Goal: Task Accomplishment & Management: Complete application form

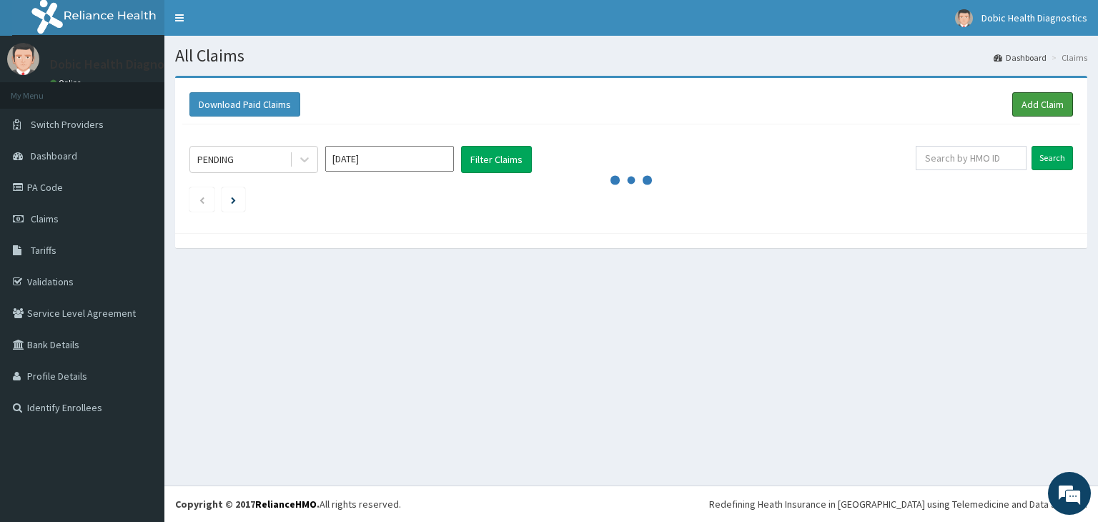
click at [1037, 106] on link "Add Claim" at bounding box center [1042, 104] width 61 height 24
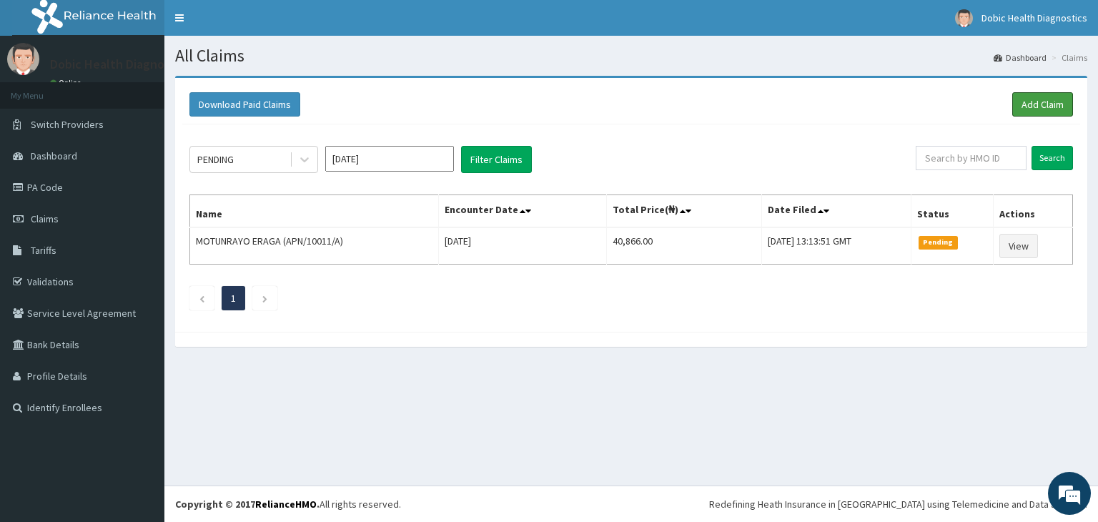
click at [1037, 106] on link "Add Claim" at bounding box center [1042, 104] width 61 height 24
click at [1037, 105] on link "Add Claim" at bounding box center [1042, 104] width 61 height 24
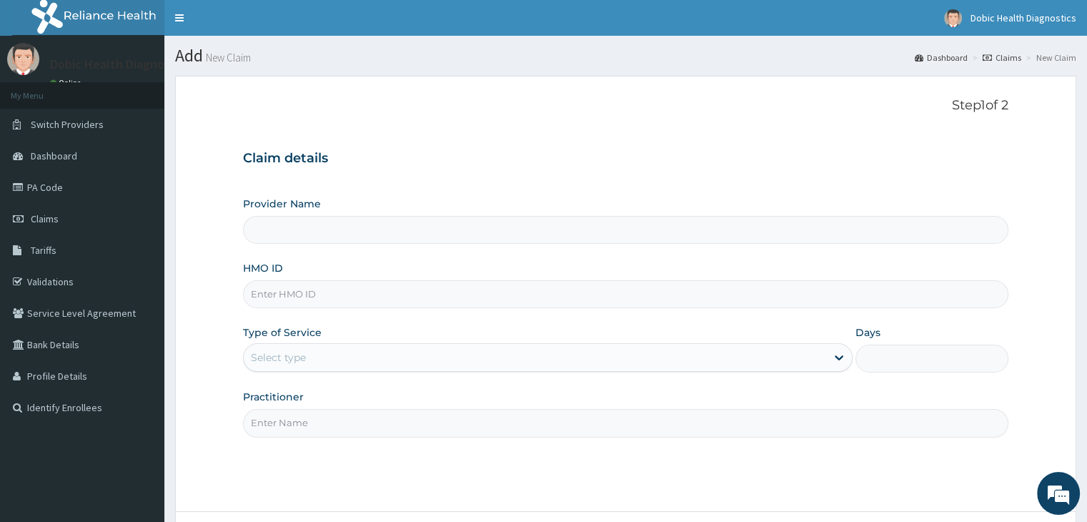
type input "Dobic Health Diagnostics"
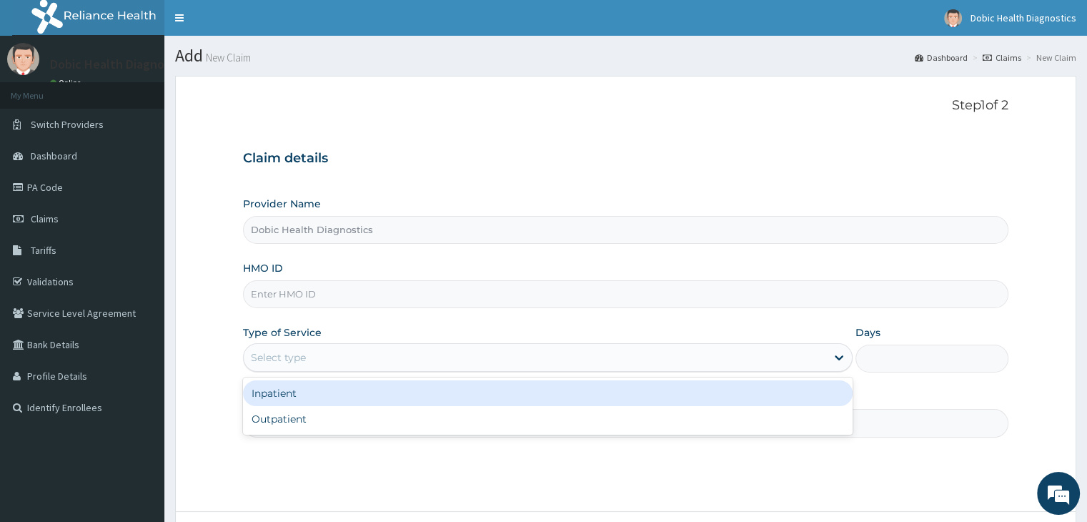
click at [396, 355] on div "Select type" at bounding box center [535, 357] width 582 height 23
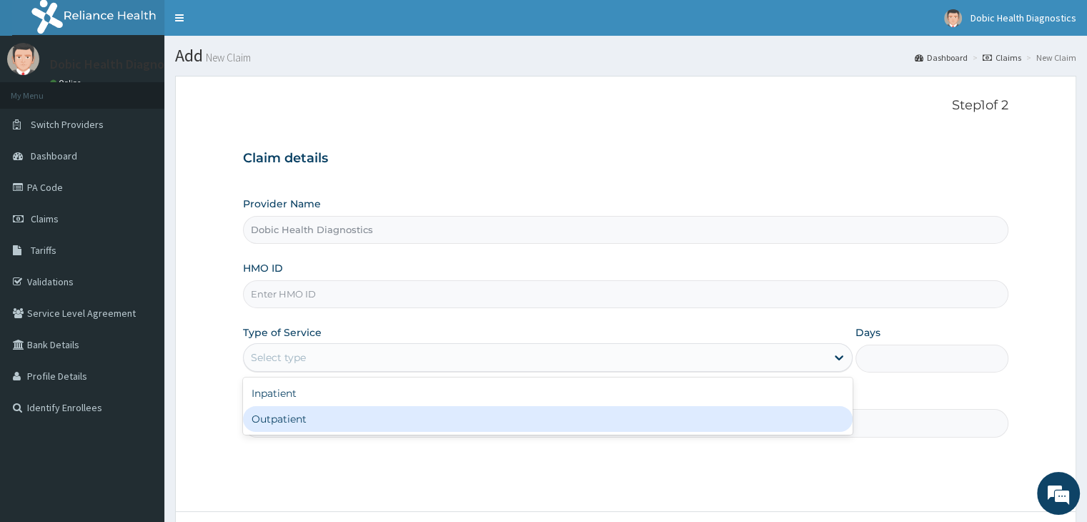
click at [366, 422] on div "Outpatient" at bounding box center [548, 419] width 610 height 26
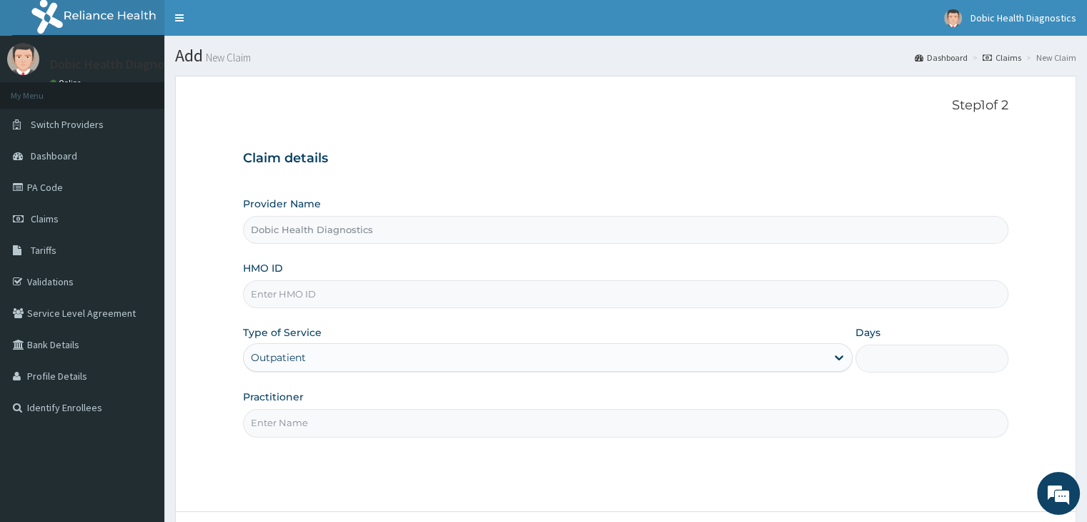
type input "1"
click at [329, 427] on input "Practitioner" at bounding box center [625, 423] width 765 height 28
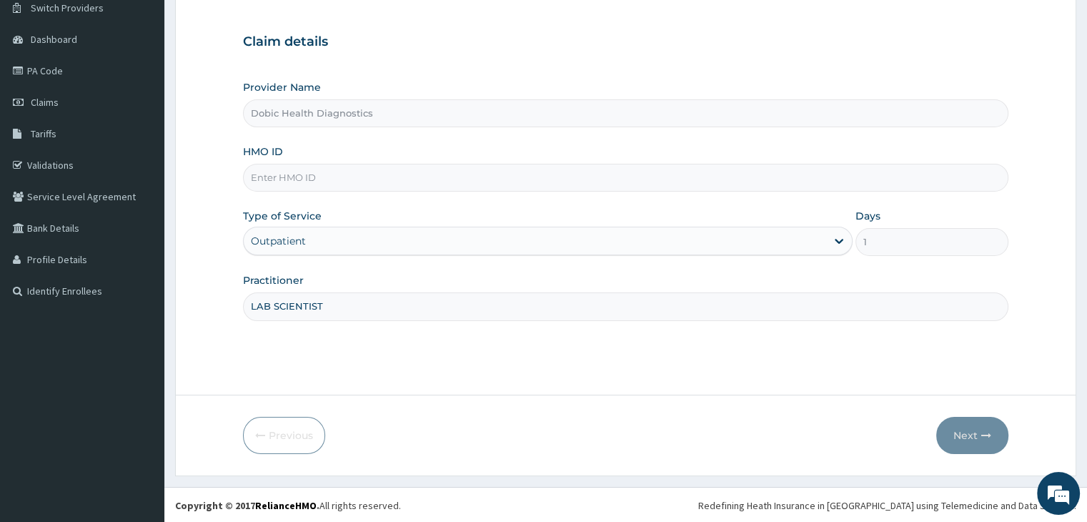
scroll to position [117, 0]
click at [378, 304] on input "LAB SCIENTIST" at bounding box center [625, 306] width 765 height 28
type input "LAB SCIENTIST"
click at [346, 166] on input "HMO ID" at bounding box center [625, 177] width 765 height 28
type input "AEG/10007/A"
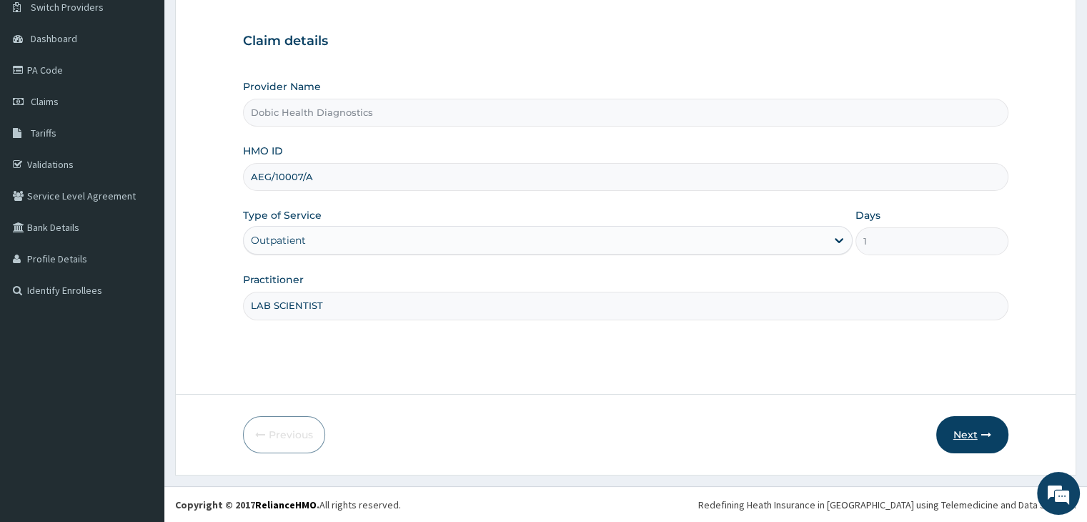
click at [963, 423] on button "Next" at bounding box center [972, 434] width 72 height 37
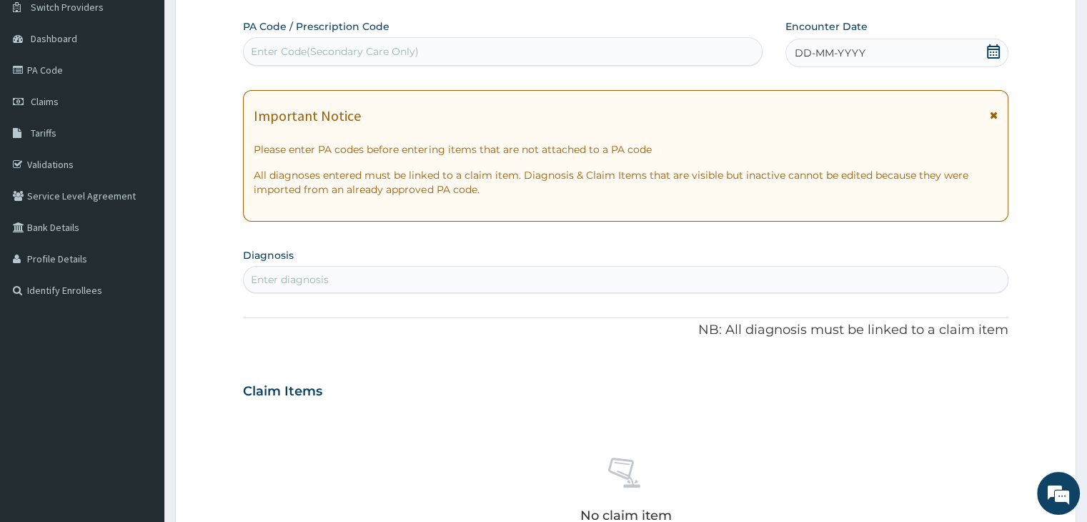
click at [600, 274] on div "Enter diagnosis" at bounding box center [625, 279] width 763 height 23
type input "L"
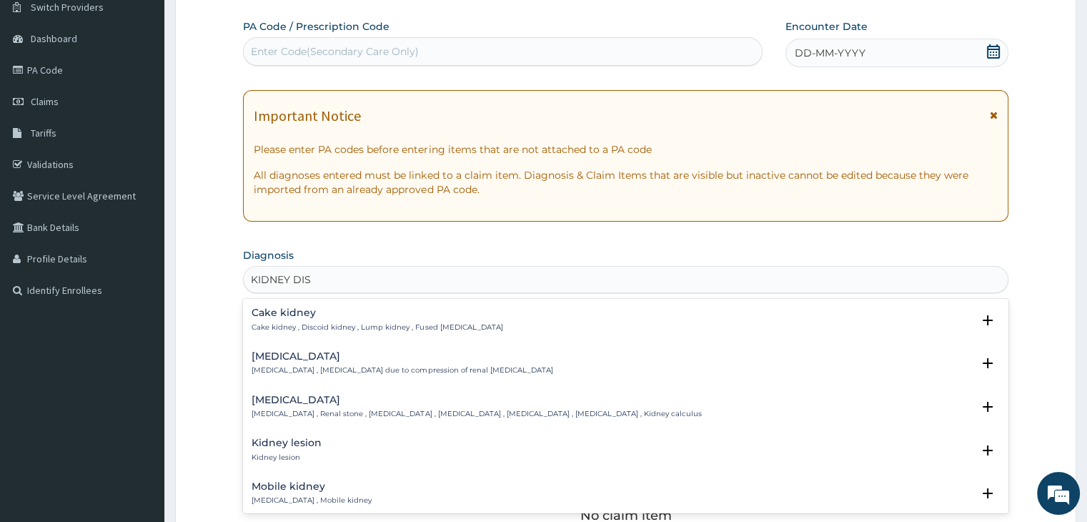
type input "KIDNEY DISE"
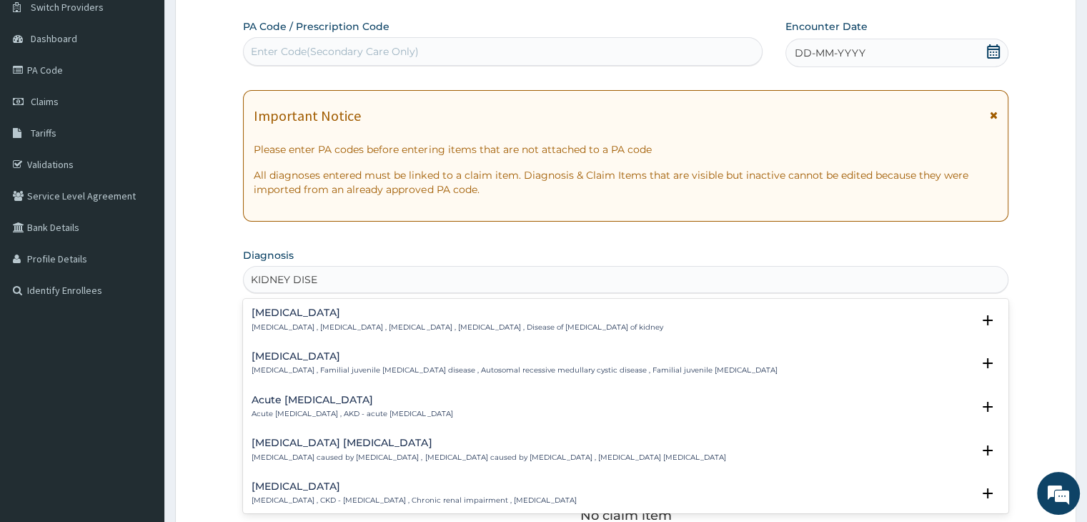
click at [572, 327] on p "Kidney disease , Renal disorder , Nephropathy , Renal disease , Disease of kidn…" at bounding box center [457, 327] width 411 height 10
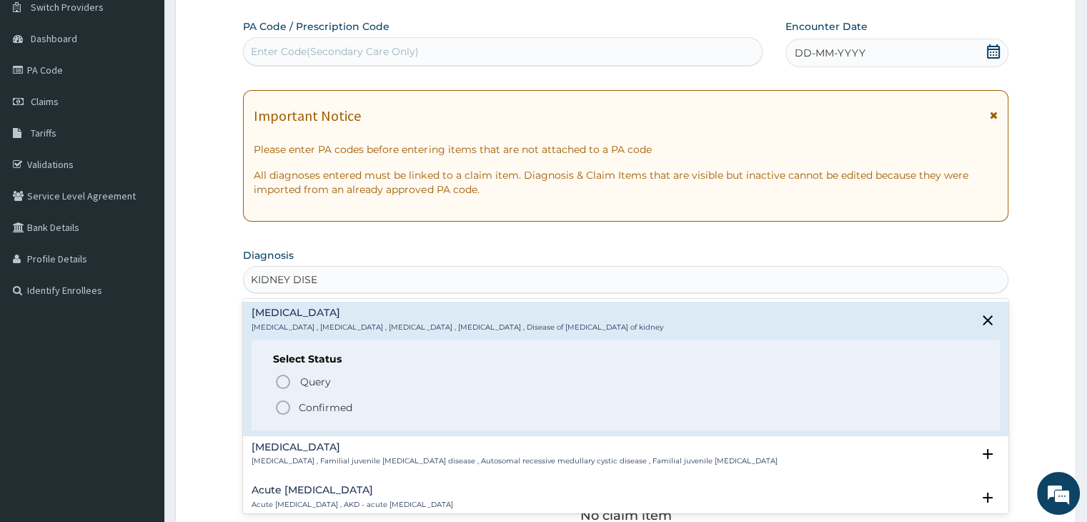
click at [284, 409] on icon "status option filled" at bounding box center [282, 407] width 17 height 17
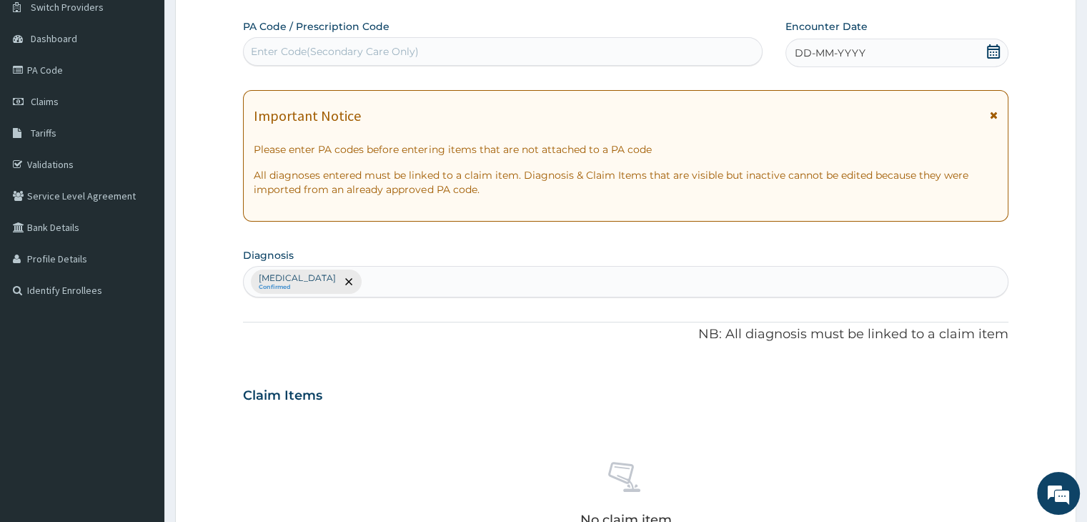
scroll to position [507, 0]
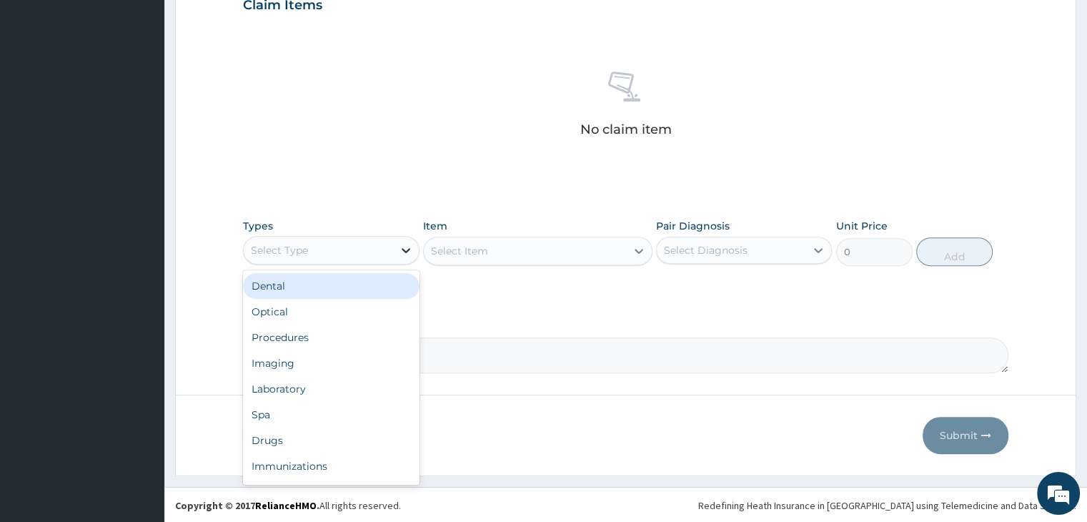
click at [407, 247] on icon at bounding box center [406, 250] width 14 height 14
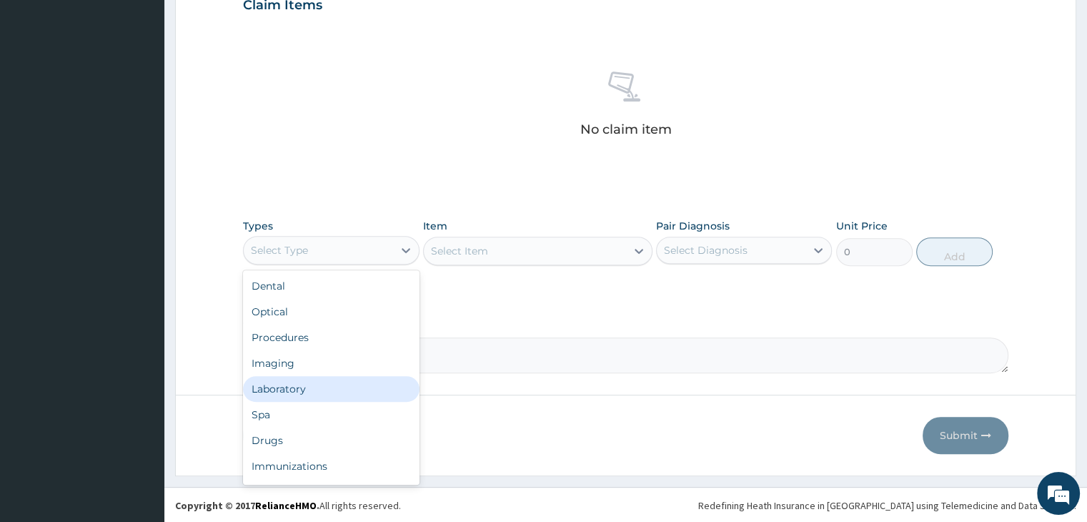
click at [314, 387] on div "Laboratory" at bounding box center [331, 389] width 176 height 26
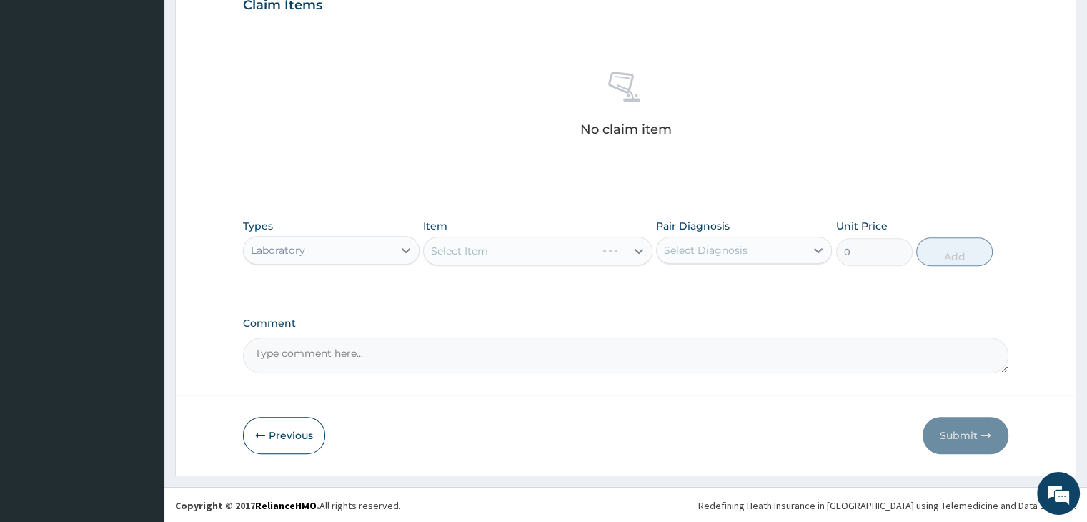
click at [464, 247] on div "Select Item" at bounding box center [537, 251] width 229 height 29
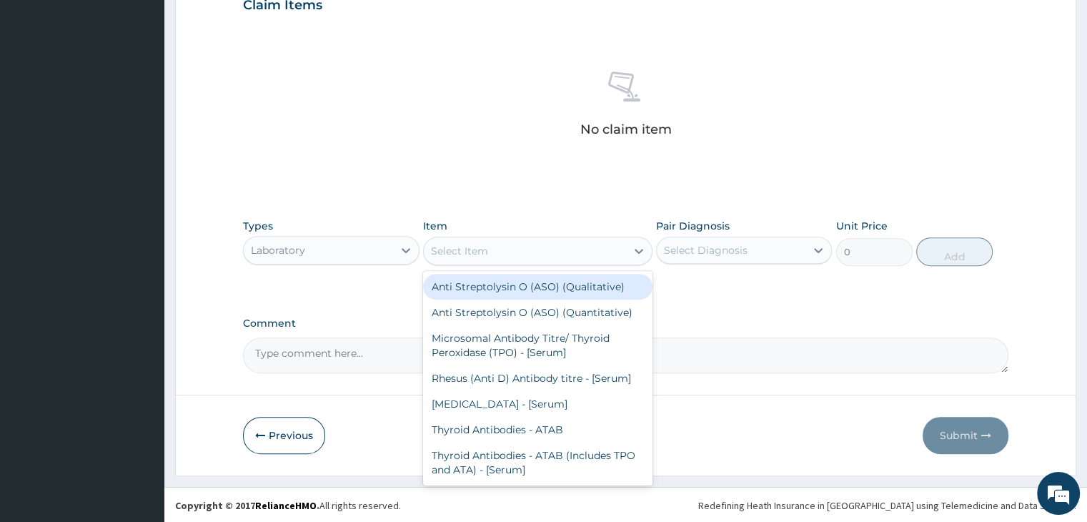
click at [495, 249] on div "Select Item" at bounding box center [525, 250] width 202 height 23
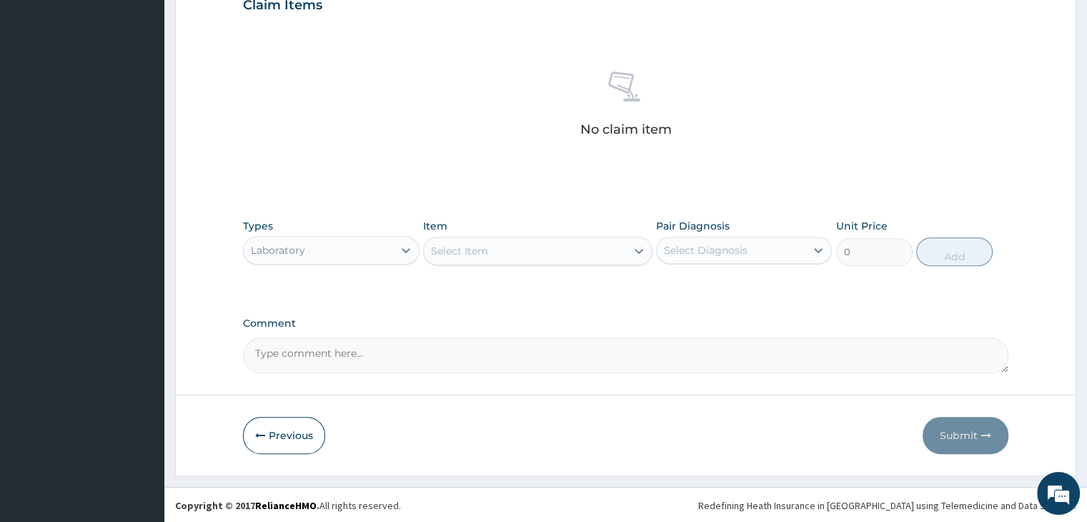
click at [495, 249] on div "Select Item" at bounding box center [525, 250] width 202 height 23
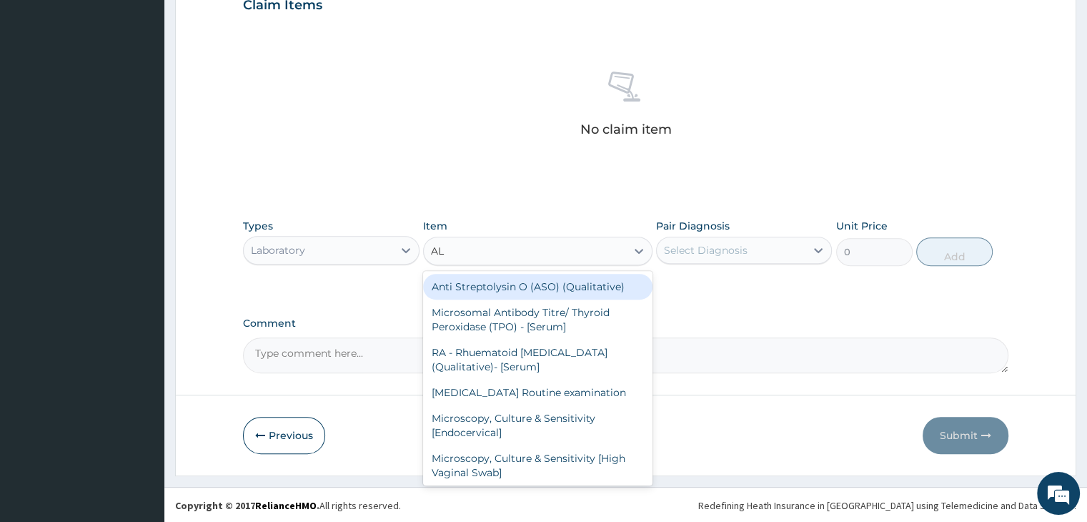
type input "ALB"
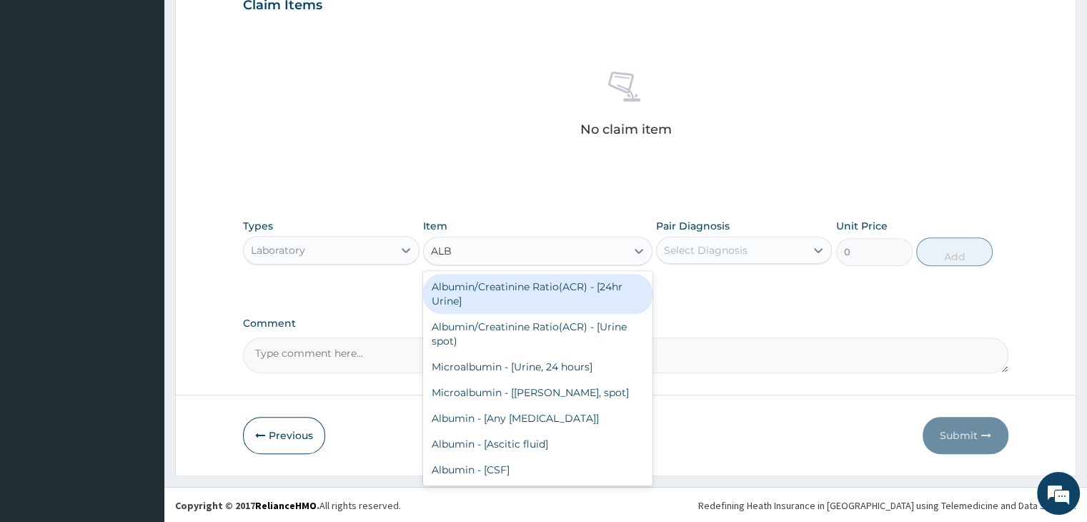
click at [534, 293] on div "Albumin/Creatinine Ratio(ACR) - [24hr Urine]" at bounding box center [537, 294] width 229 height 40
type input "1250"
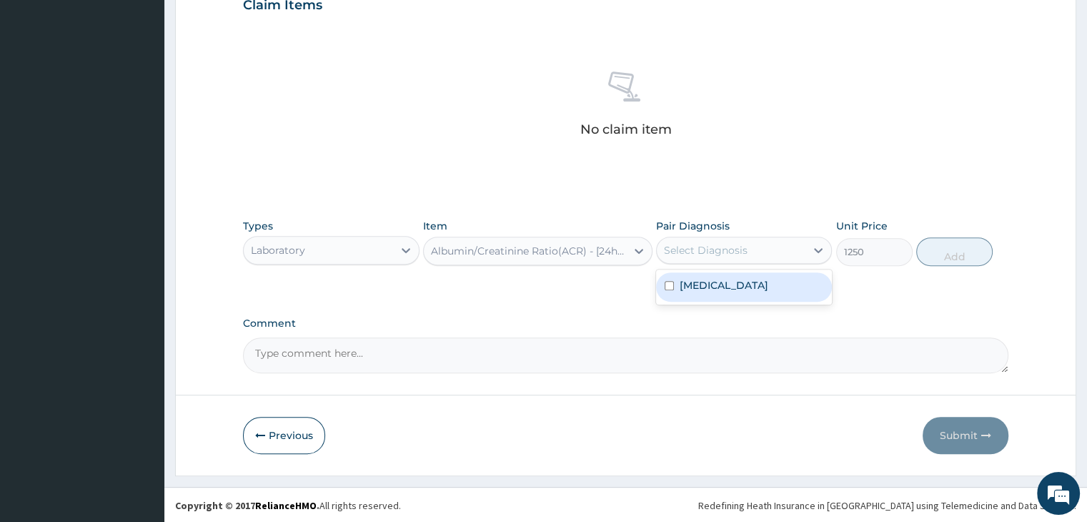
click at [795, 250] on div "Select Diagnosis" at bounding box center [731, 250] width 149 height 23
click at [735, 289] on label "Kidney disease" at bounding box center [724, 285] width 89 height 14
checkbox input "true"
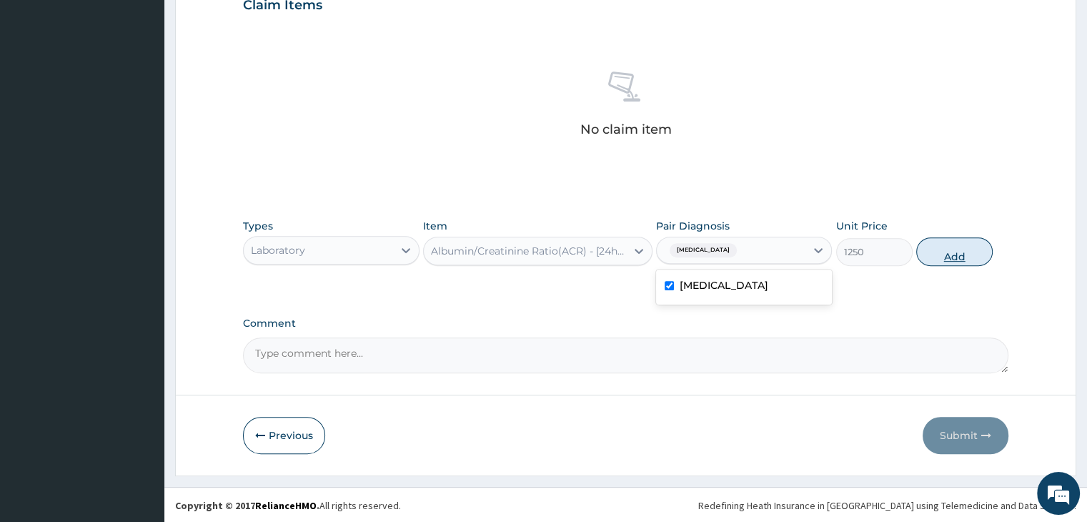
click at [949, 252] on button "Add" at bounding box center [954, 251] width 76 height 29
type input "0"
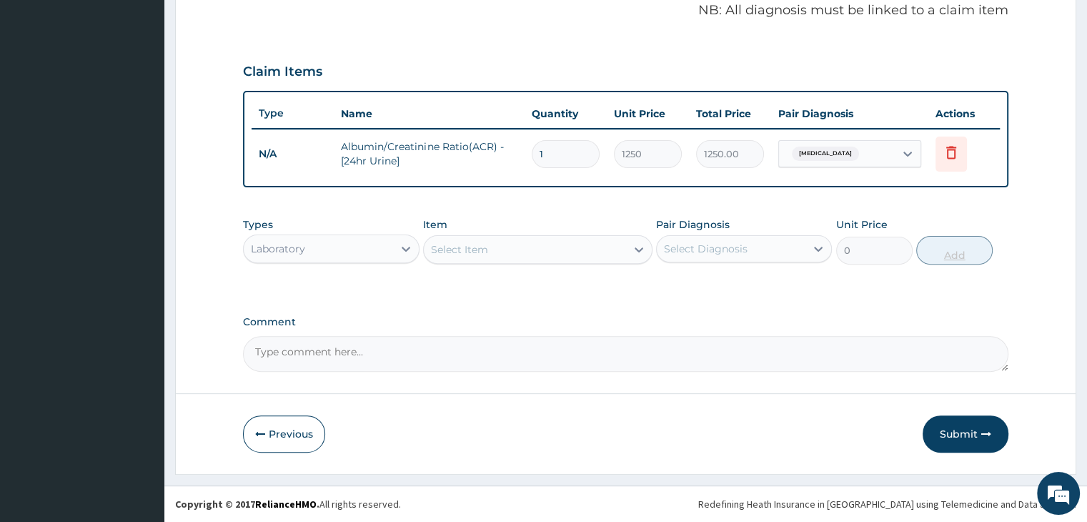
scroll to position [439, 0]
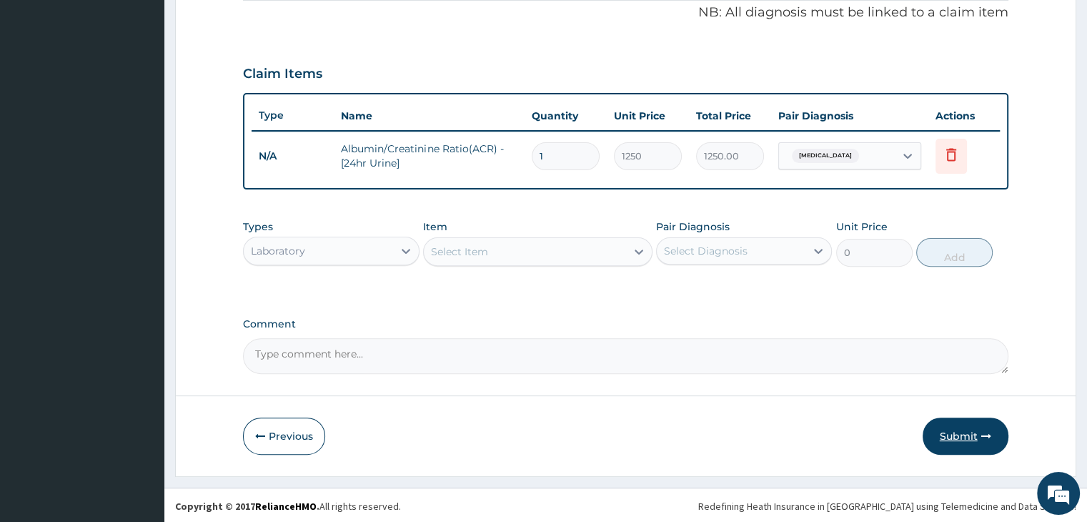
click at [963, 444] on button "Submit" at bounding box center [966, 435] width 86 height 37
click at [963, 439] on button "Submit" at bounding box center [966, 435] width 86 height 37
click at [978, 444] on button "Submit" at bounding box center [966, 435] width 86 height 37
click at [963, 439] on button "Submit" at bounding box center [966, 435] width 86 height 37
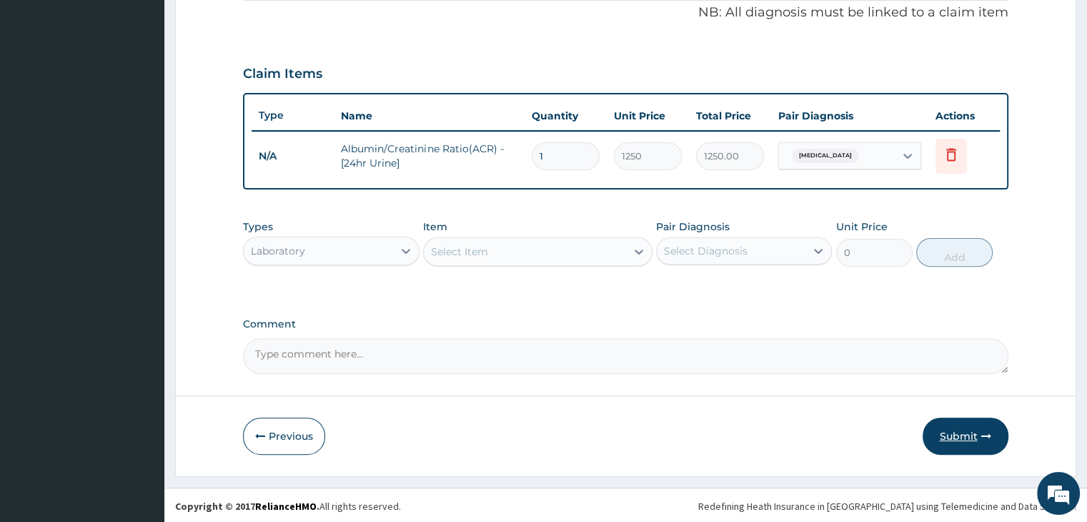
click at [962, 438] on button "Submit" at bounding box center [966, 435] width 86 height 37
click at [949, 439] on button "Submit" at bounding box center [966, 435] width 86 height 37
click at [955, 435] on button "Submit" at bounding box center [966, 435] width 86 height 37
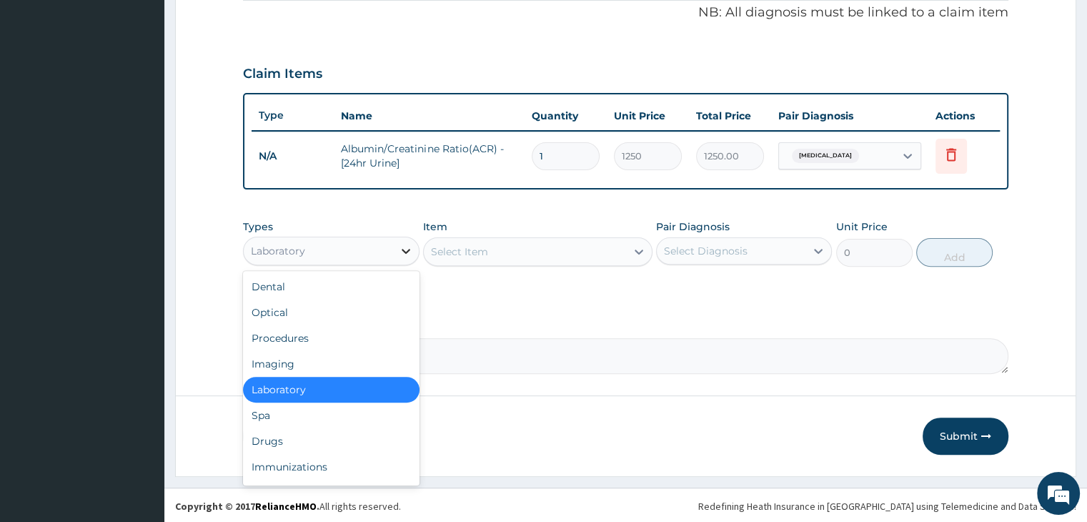
click at [399, 249] on icon at bounding box center [406, 251] width 14 height 14
click at [327, 380] on div "Laboratory" at bounding box center [331, 390] width 176 height 26
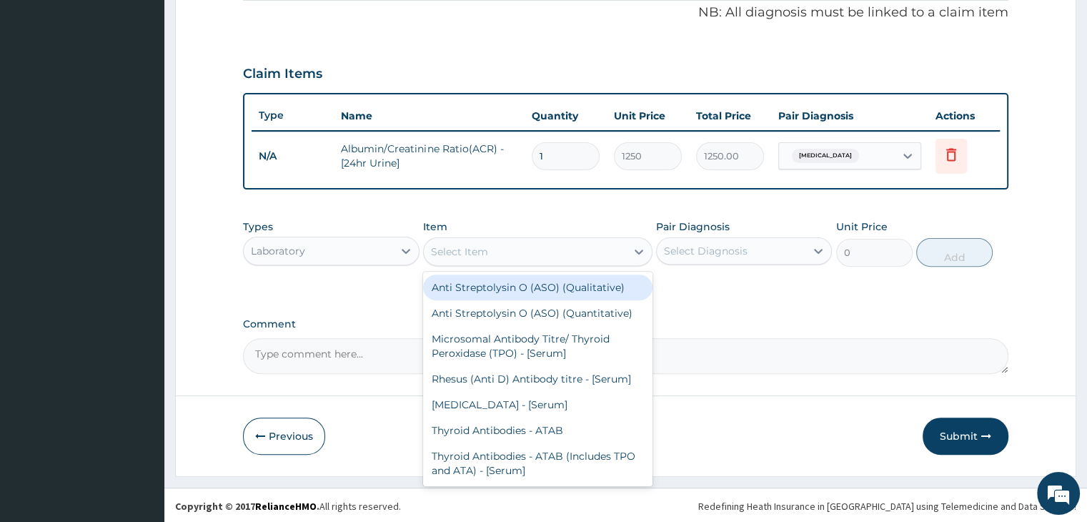
click at [539, 242] on div "Select Item" at bounding box center [525, 251] width 202 height 23
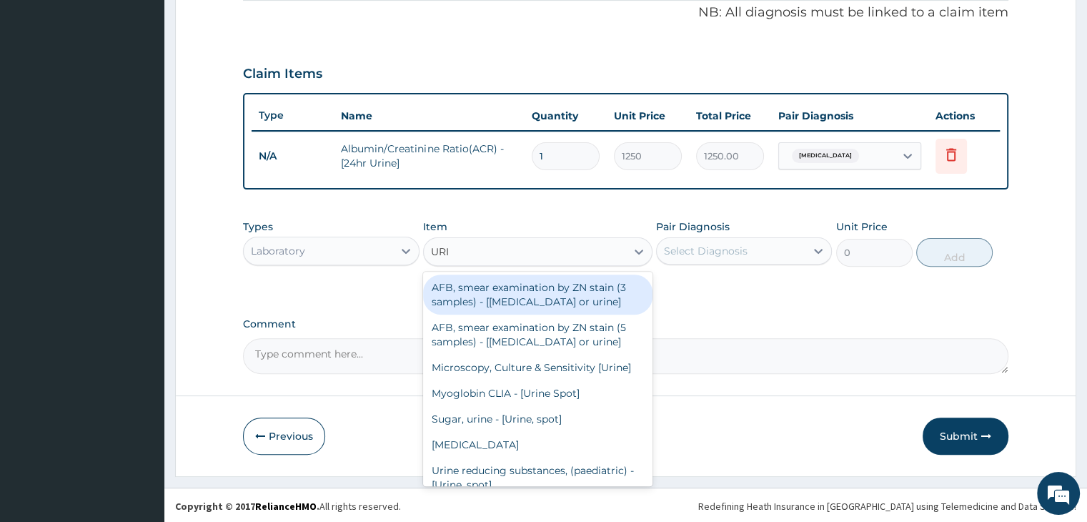
type input "URIC"
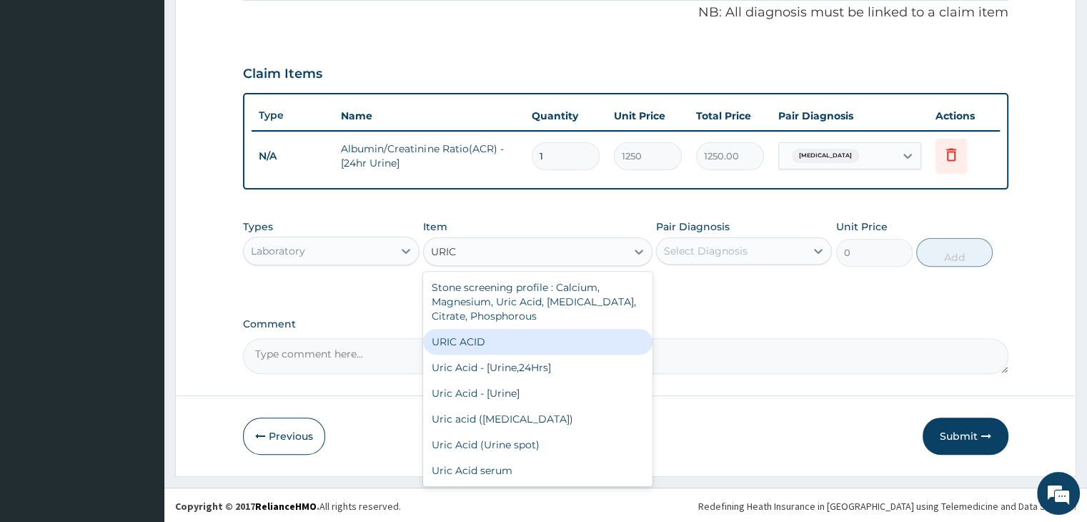
click at [475, 339] on div "URIC ACID" at bounding box center [537, 342] width 229 height 26
type input "1250"
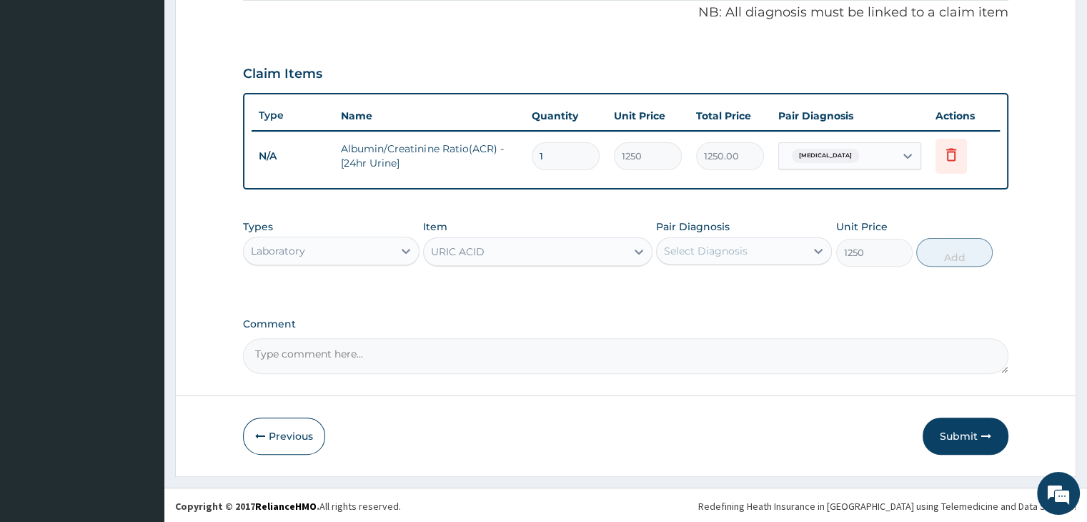
click at [792, 239] on div "Select Diagnosis" at bounding box center [731, 250] width 149 height 23
click at [668, 284] on input "checkbox" at bounding box center [669, 286] width 9 height 9
checkbox input "true"
click at [940, 252] on button "Add" at bounding box center [954, 252] width 76 height 29
type input "0"
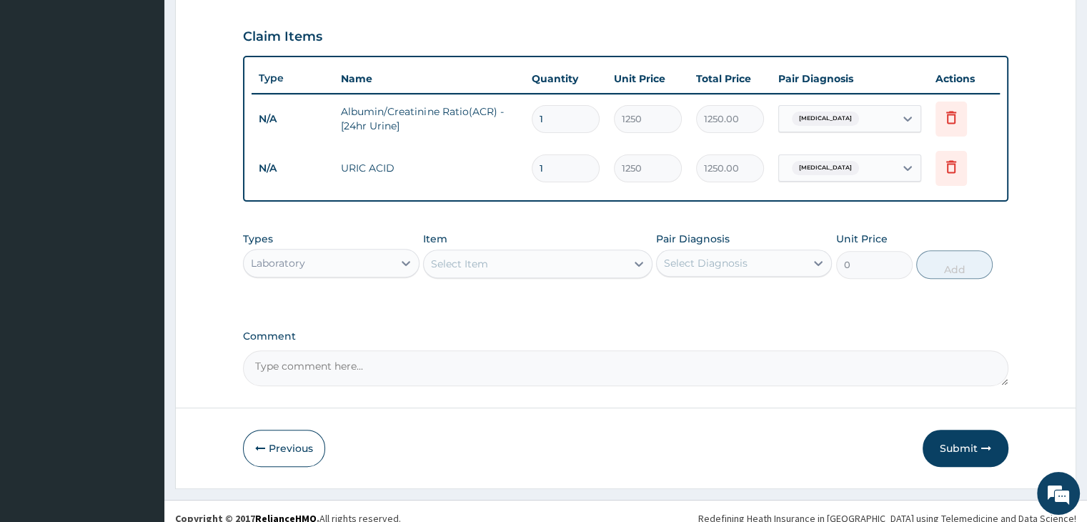
scroll to position [488, 0]
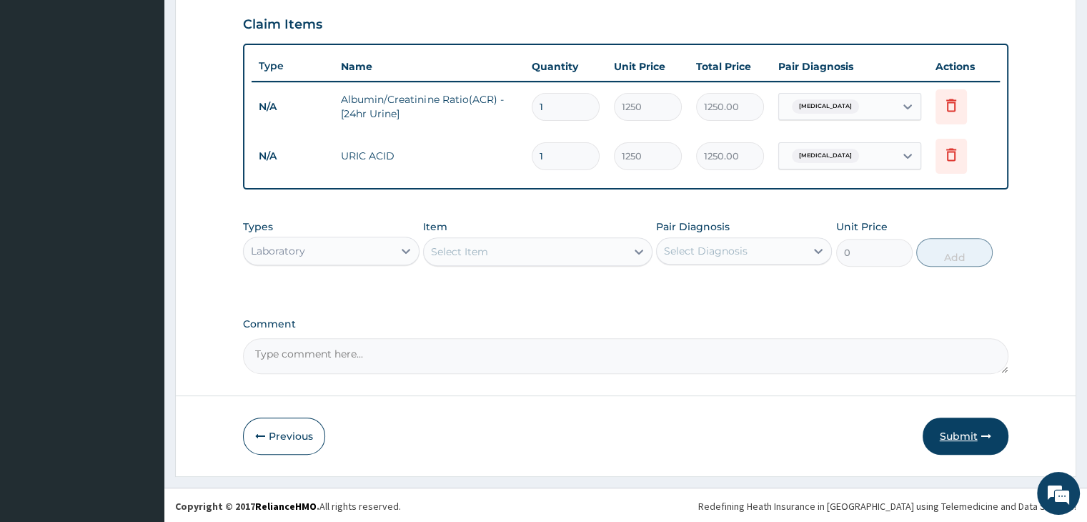
click at [942, 421] on button "Submit" at bounding box center [966, 435] width 86 height 37
click at [955, 427] on button "Submit" at bounding box center [966, 435] width 86 height 37
click at [959, 432] on button "Submit" at bounding box center [966, 435] width 86 height 37
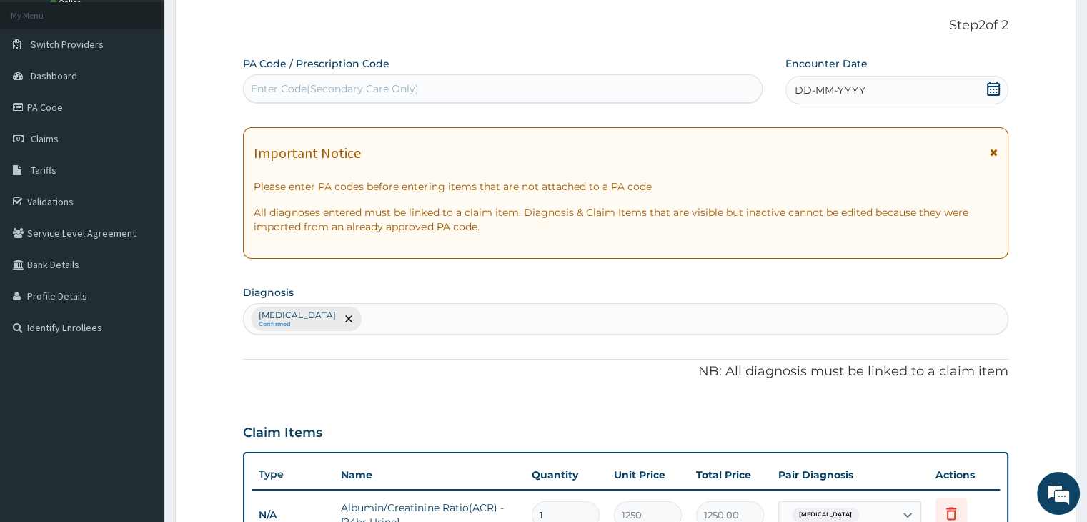
scroll to position [67, 0]
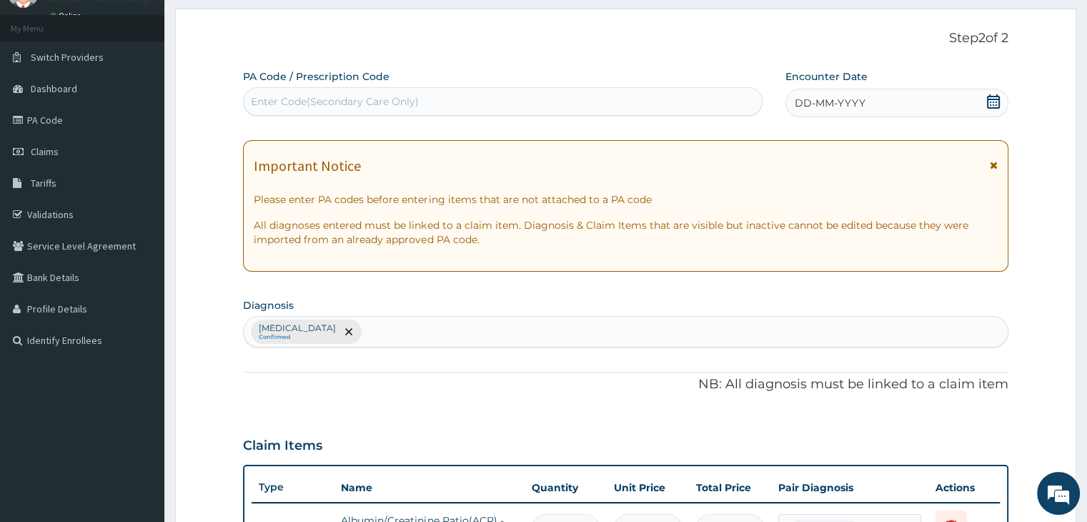
click at [364, 109] on div "Enter Code(Secondary Care Only)" at bounding box center [503, 101] width 518 height 23
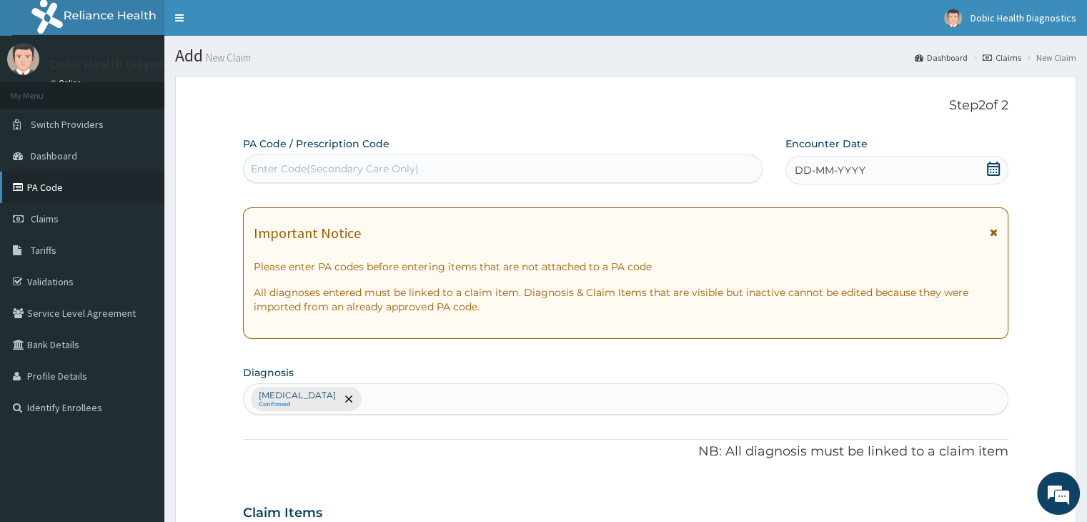
click at [46, 178] on link "PA Code" at bounding box center [82, 187] width 164 height 31
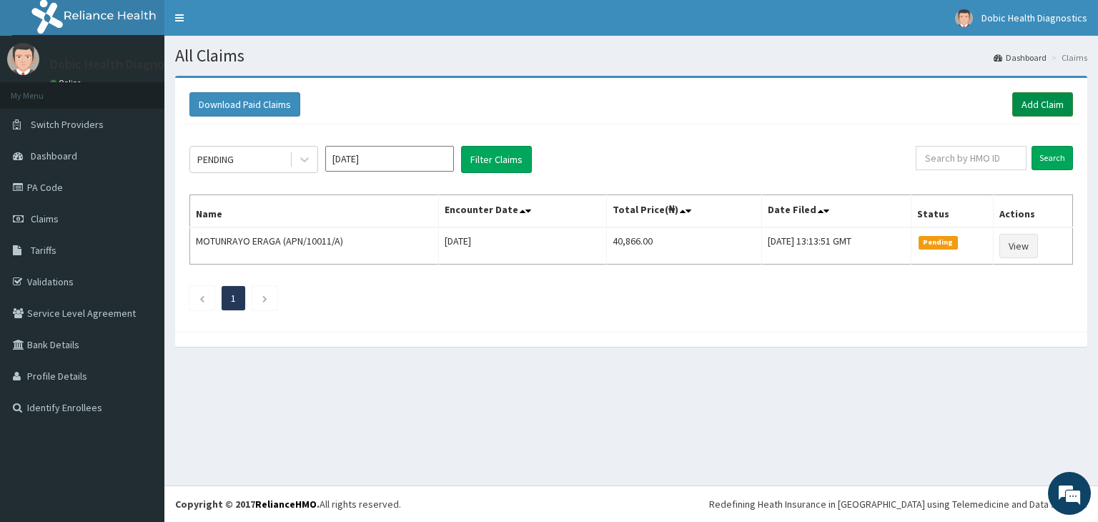
click at [1039, 106] on link "Add Claim" at bounding box center [1042, 104] width 61 height 24
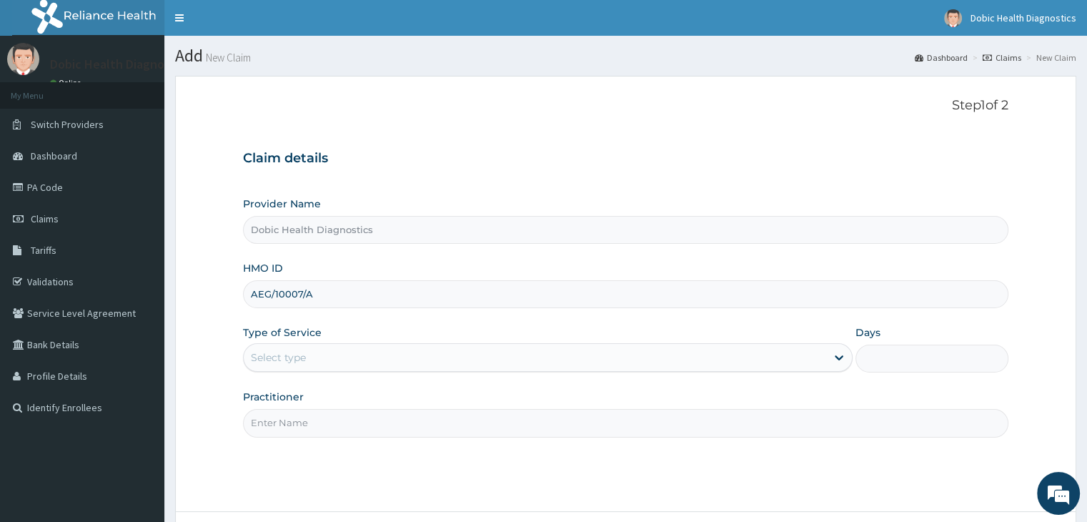
type input "AEG/10007/A"
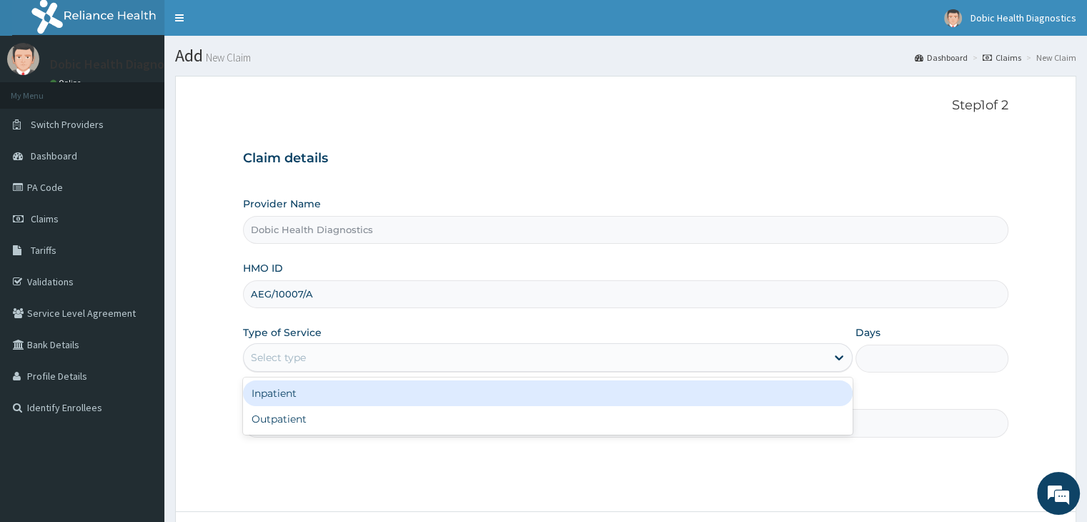
click at [470, 349] on div "Select type" at bounding box center [535, 357] width 582 height 23
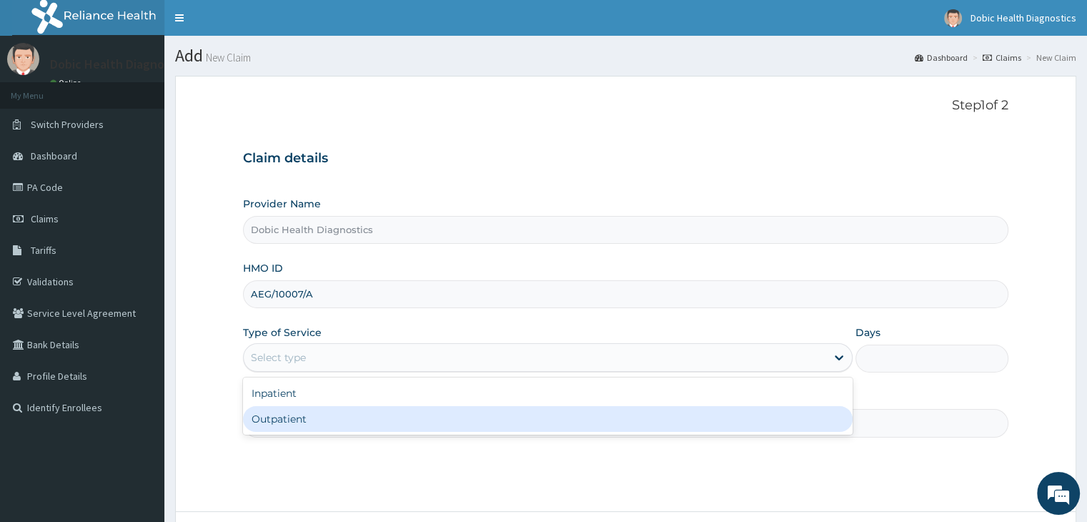
click at [412, 412] on div "Outpatient" at bounding box center [548, 419] width 610 height 26
type input "1"
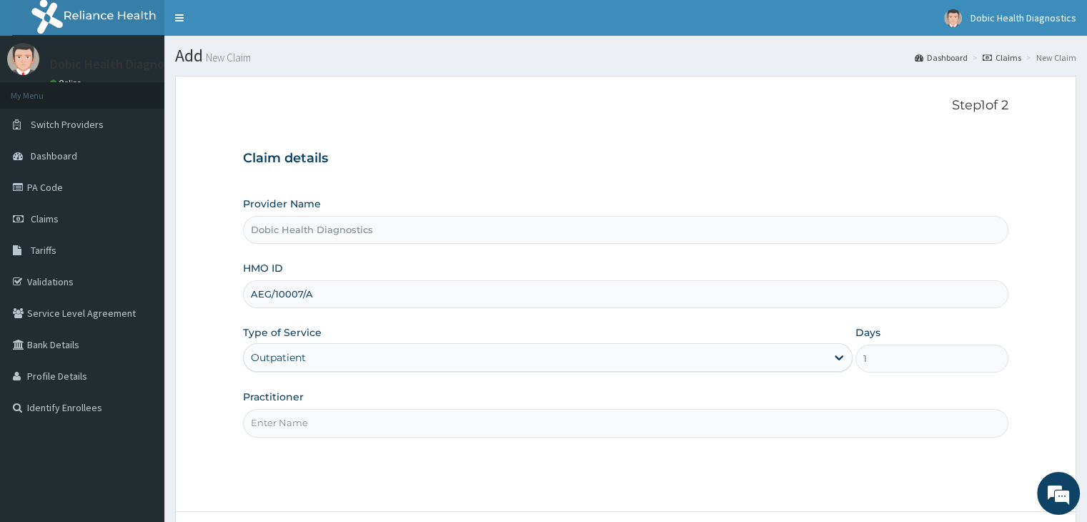
click at [392, 415] on input "Practitioner" at bounding box center [625, 423] width 765 height 28
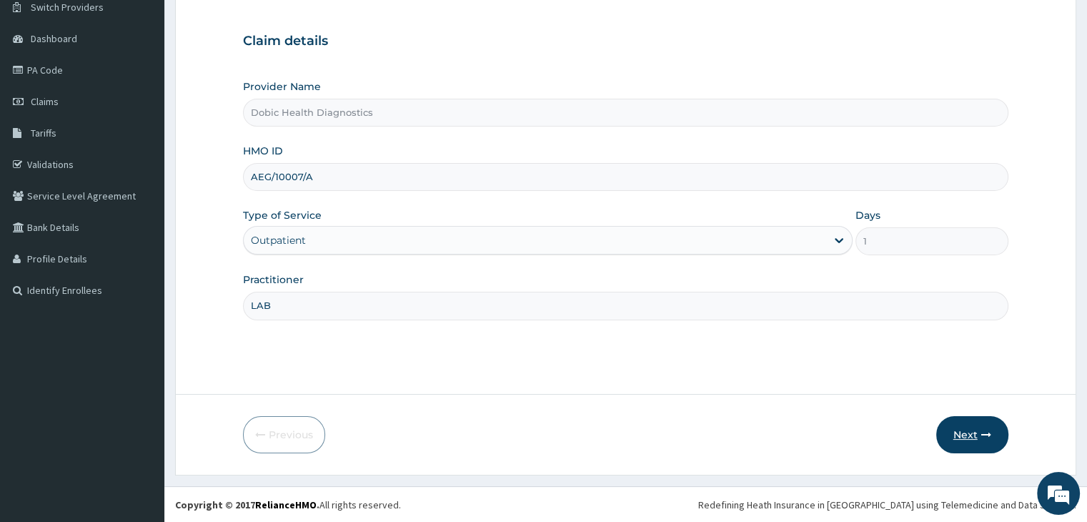
type input "LAB"
click at [980, 427] on button "Next" at bounding box center [972, 434] width 72 height 37
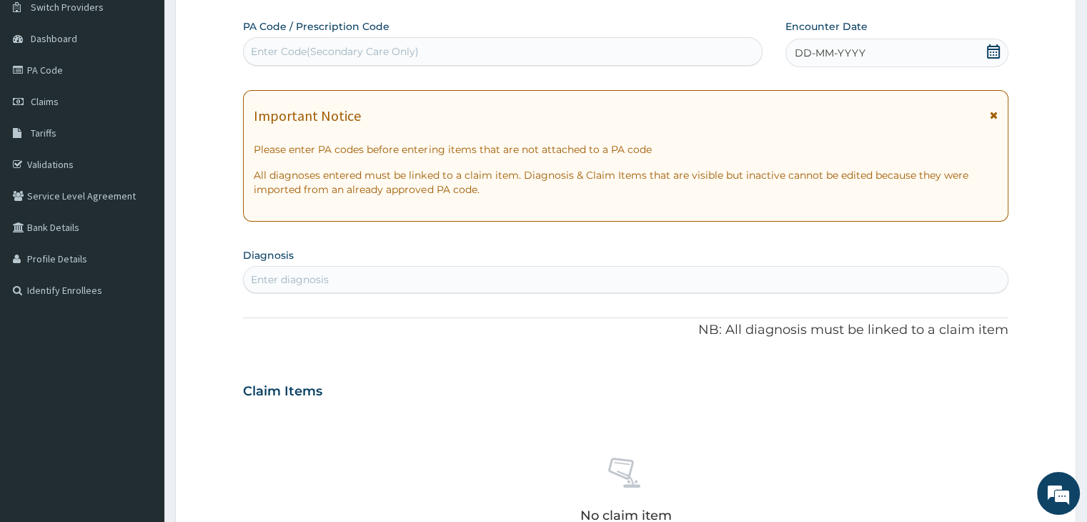
click at [501, 46] on div "Enter Code(Secondary Care Only)" at bounding box center [503, 51] width 518 height 23
click at [453, 59] on div "Enter Code(Secondary Care Only)" at bounding box center [503, 51] width 518 height 23
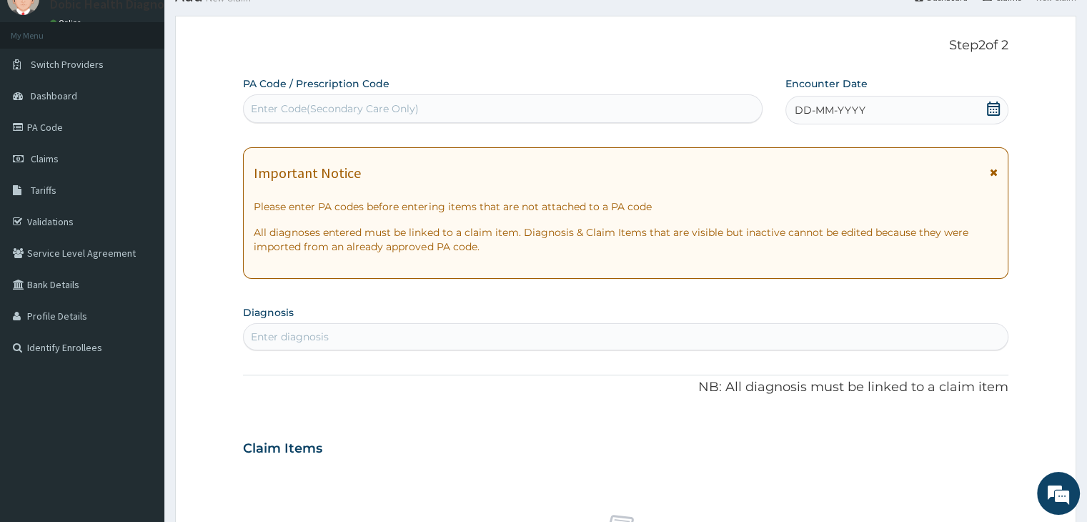
scroll to position [0, 0]
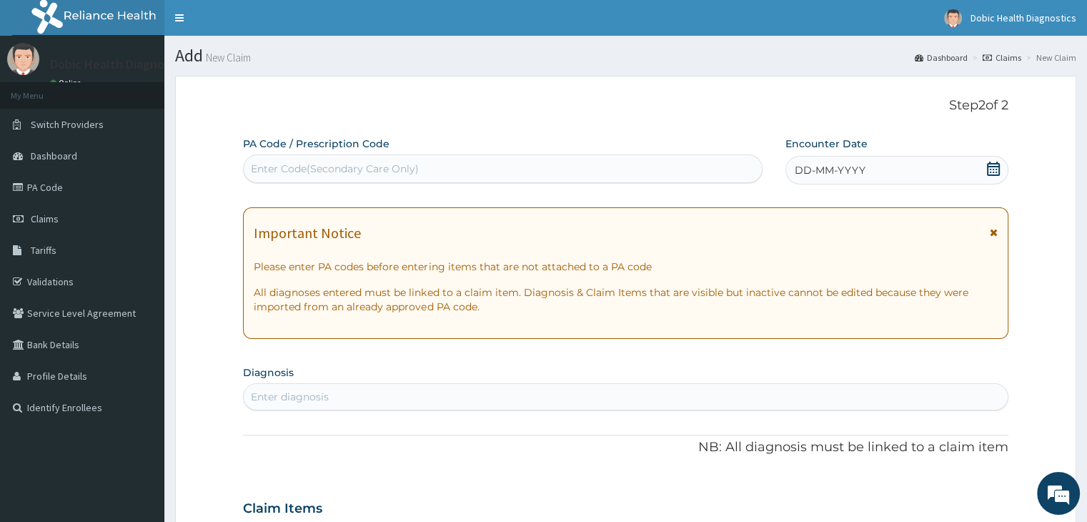
paste input "PA/8BB7B0"
type input "PA/8BB7B0"
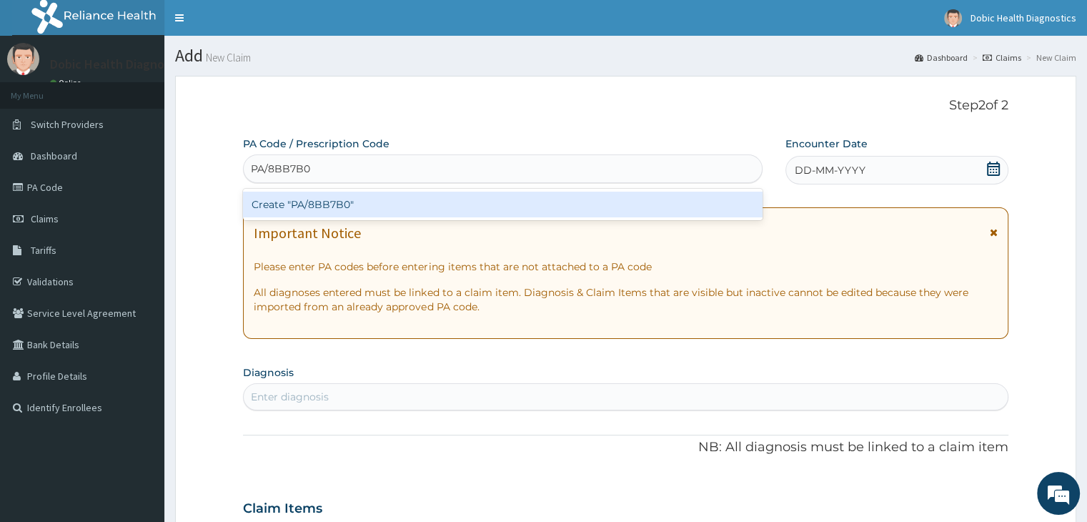
click at [356, 202] on div "Create "PA/8BB7B0"" at bounding box center [503, 205] width 520 height 26
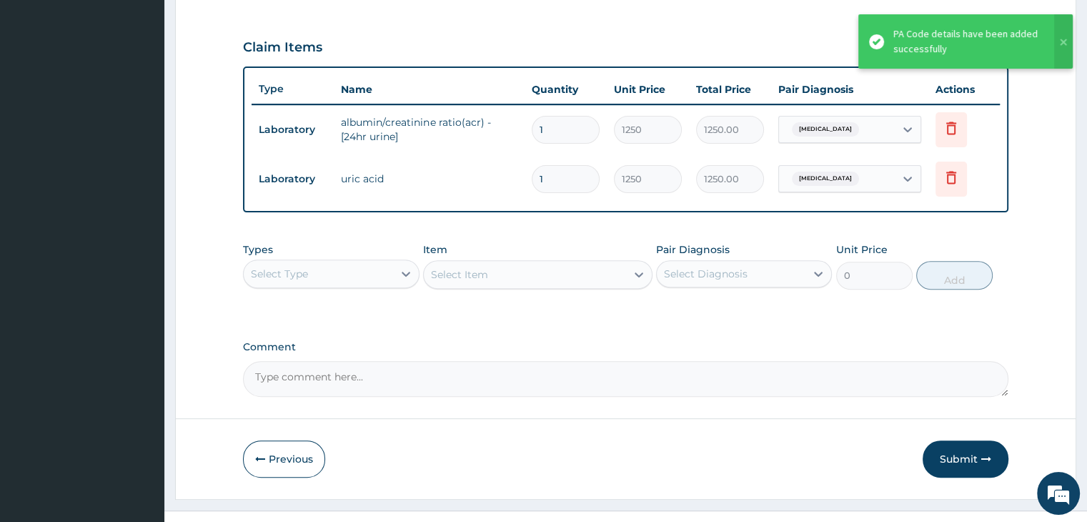
scroll to position [474, 0]
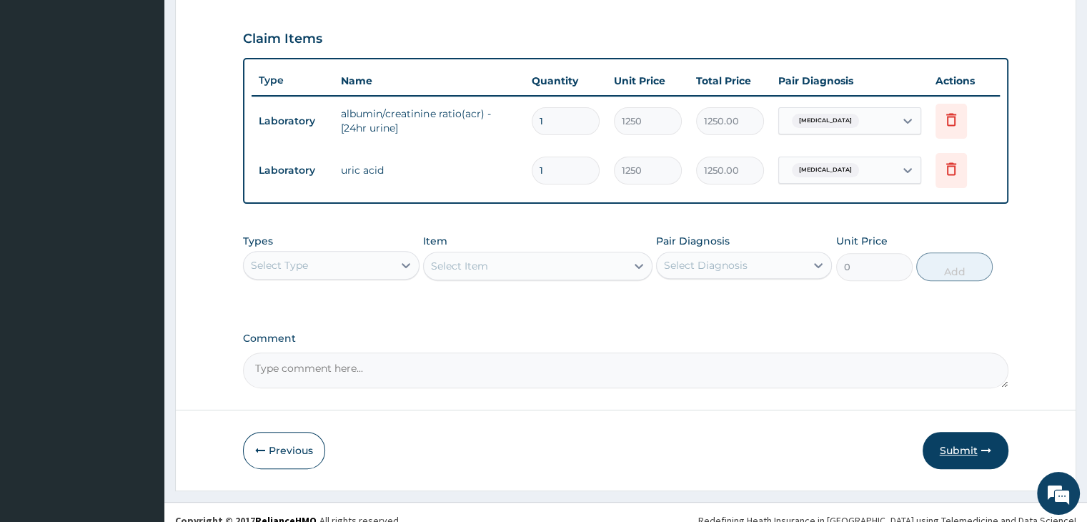
click at [959, 442] on button "Submit" at bounding box center [966, 450] width 86 height 37
